Goal: Book appointment/travel/reservation

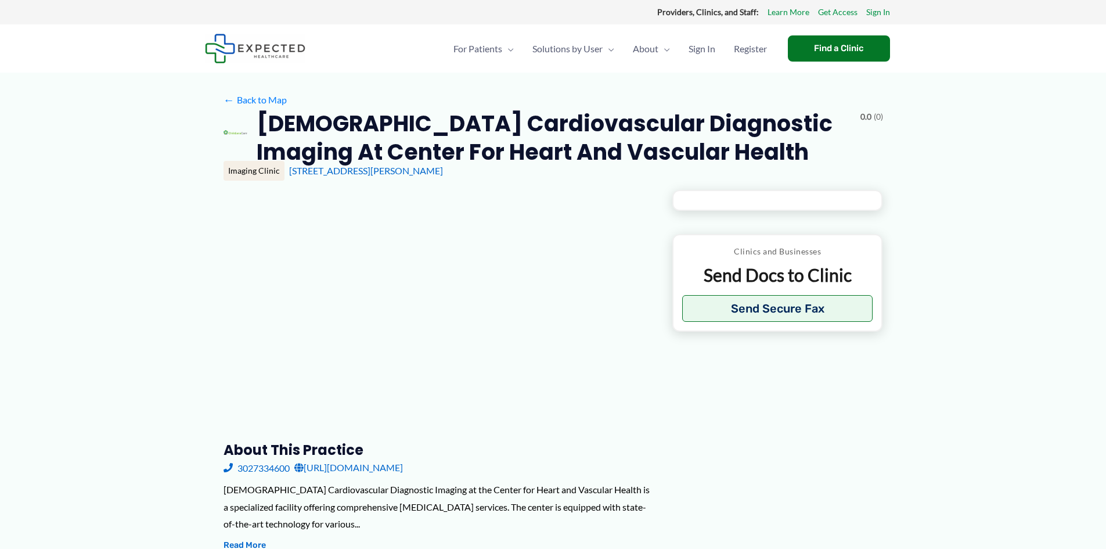
type input "**********"
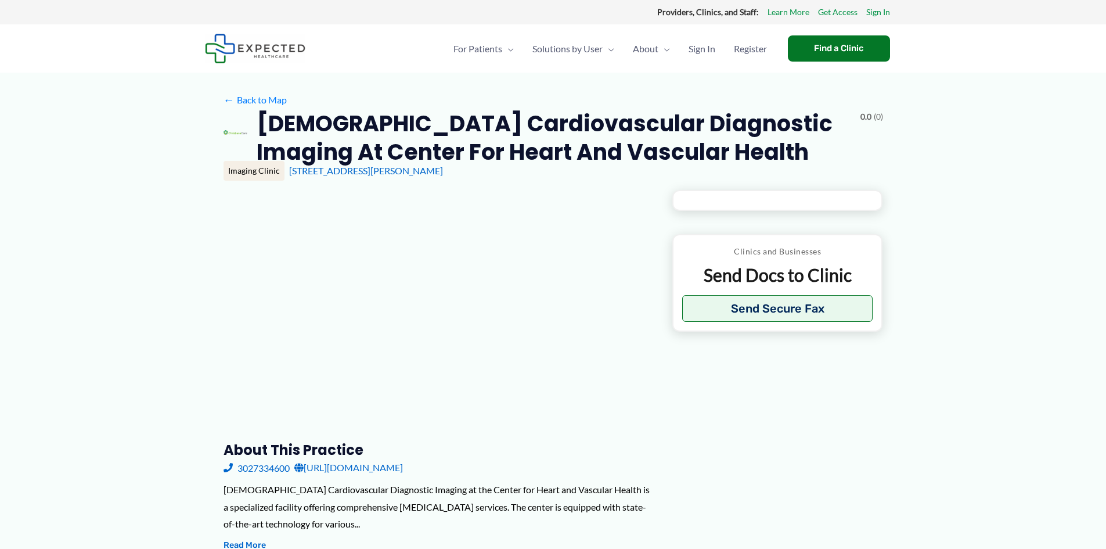
type input "**********"
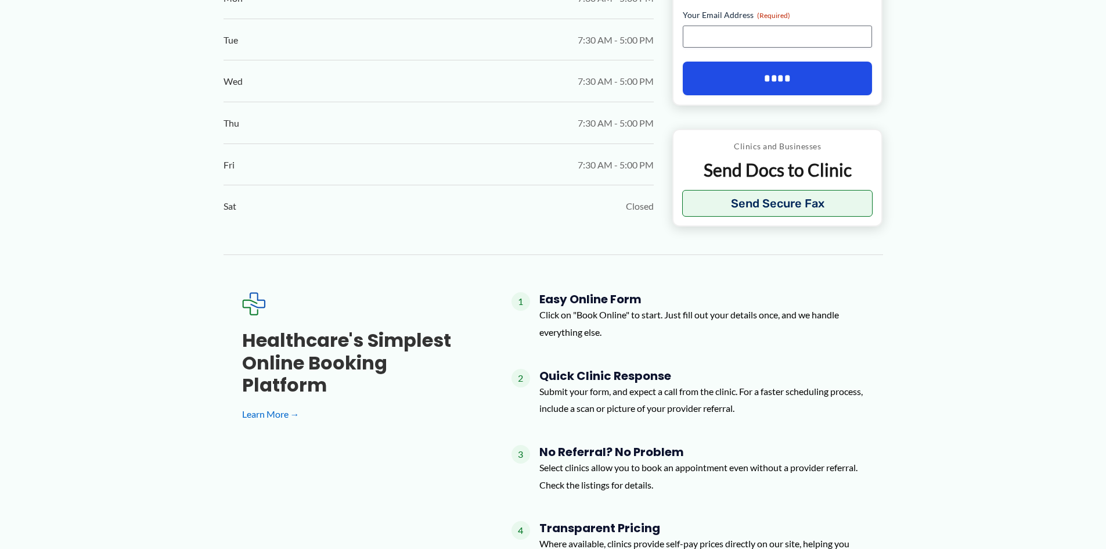
scroll to position [929, 0]
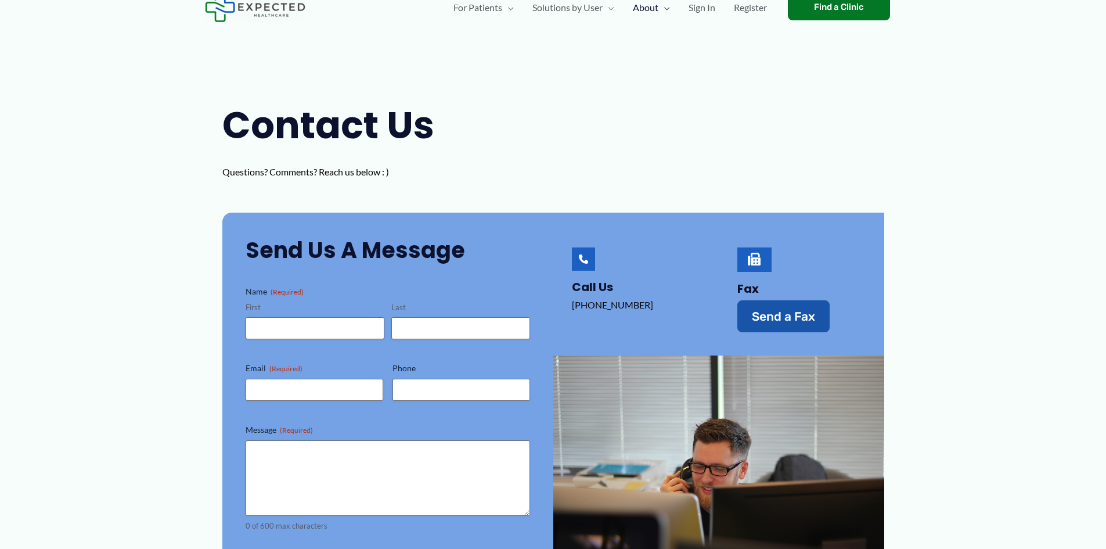
scroll to position [116, 0]
